Goal: Find specific page/section: Find specific page/section

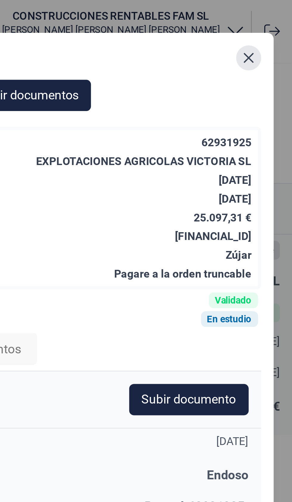
click at [277, 20] on icon "Close" at bounding box center [275, 22] width 5 height 5
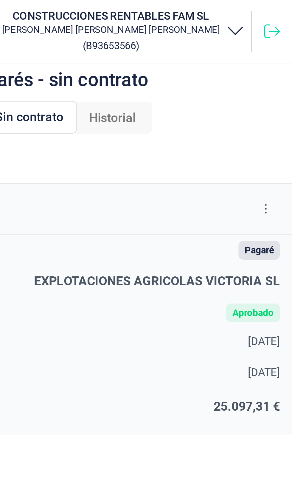
click at [284, 10] on icon at bounding box center [285, 12] width 6 height 6
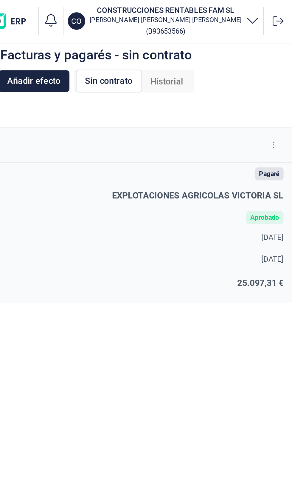
click at [282, 79] on icon at bounding box center [282, 80] width 1 height 4
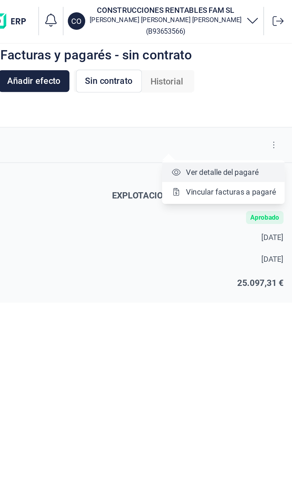
click at [269, 92] on span "Ver detalle del pagaré" at bounding box center [254, 95] width 40 height 6
